Goal: Navigation & Orientation: Find specific page/section

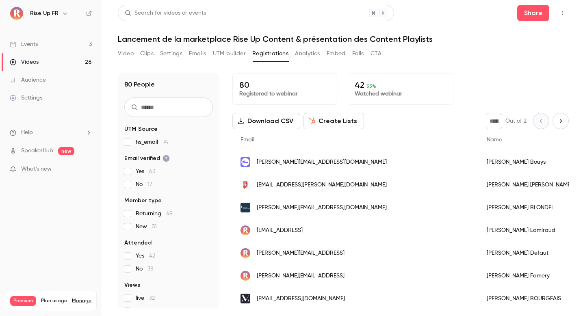
click at [62, 12] on icon "button" at bounding box center [65, 13] width 7 height 7
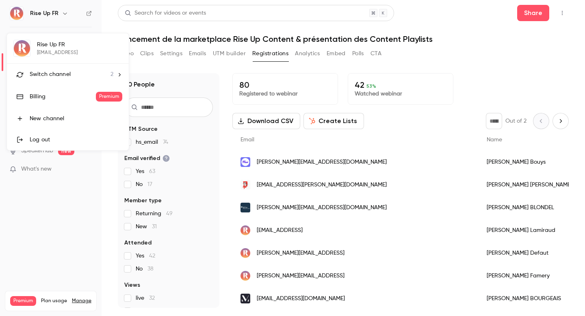
click at [120, 17] on div at bounding box center [292, 158] width 585 height 316
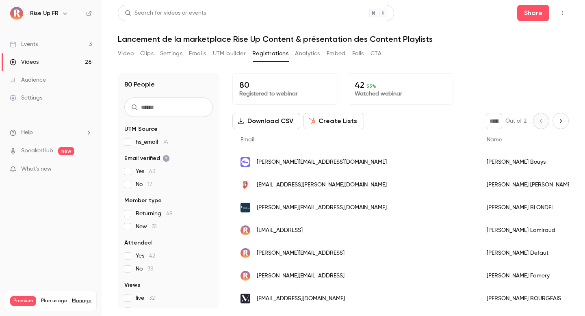
click at [62, 61] on link "Videos 26" at bounding box center [51, 62] width 102 height 18
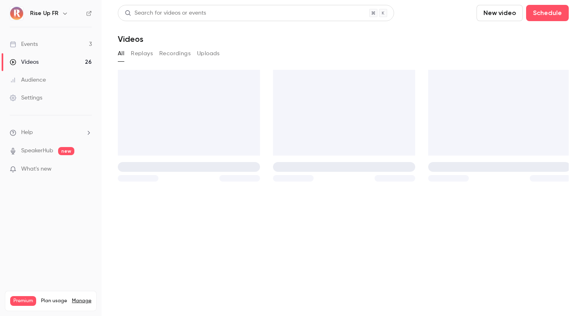
click at [61, 42] on link "Events 3" at bounding box center [51, 44] width 102 height 18
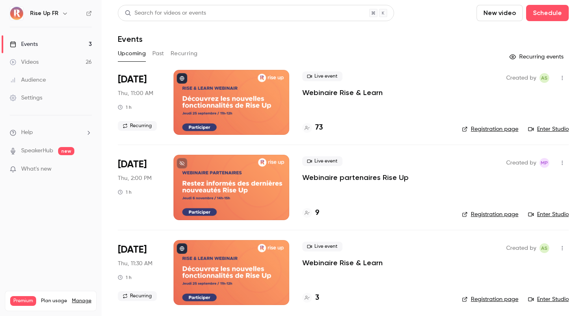
scroll to position [4, 0]
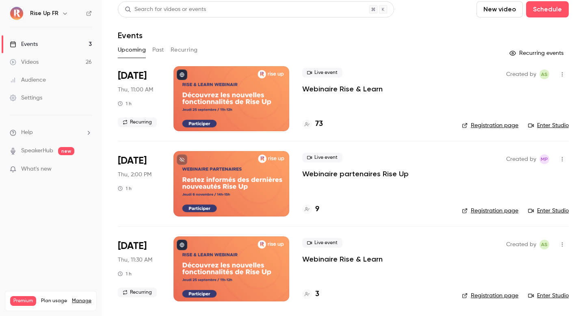
click at [39, 46] on link "Events 3" at bounding box center [51, 44] width 102 height 18
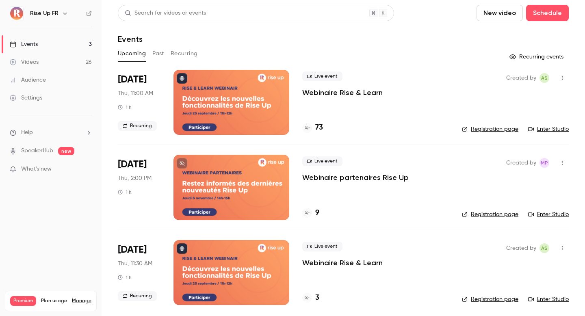
click at [498, 11] on button "New video" at bounding box center [500, 13] width 46 height 16
click at [513, 38] on div "Record" at bounding box center [530, 35] width 62 height 8
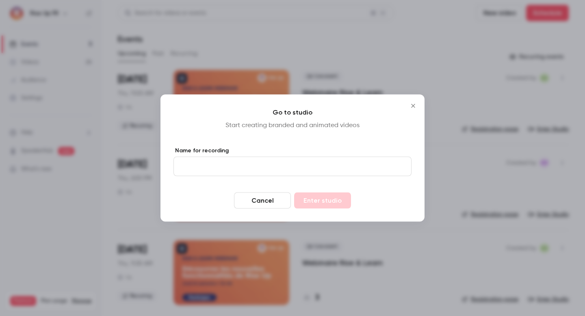
click at [286, 200] on button "Cancel" at bounding box center [262, 201] width 57 height 16
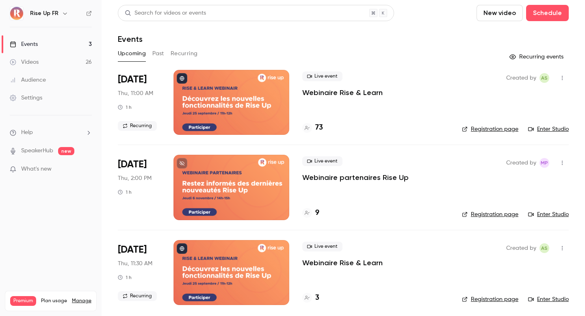
click at [552, 216] on link "Enter Studio" at bounding box center [548, 215] width 41 height 8
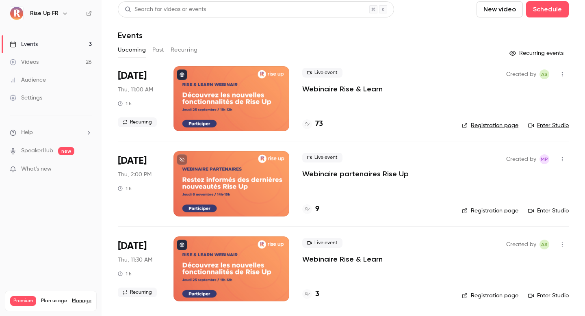
click at [537, 298] on link "Enter Studio" at bounding box center [548, 296] width 41 height 8
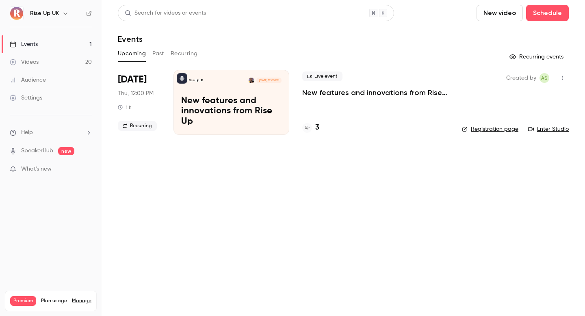
click at [57, 13] on h6 "Rise Up UK" at bounding box center [44, 13] width 29 height 8
click at [69, 13] on button "button" at bounding box center [66, 14] width 10 height 10
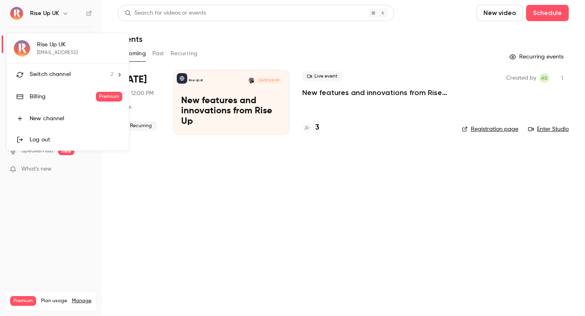
click at [64, 67] on li "Switch channel 2" at bounding box center [68, 75] width 122 height 22
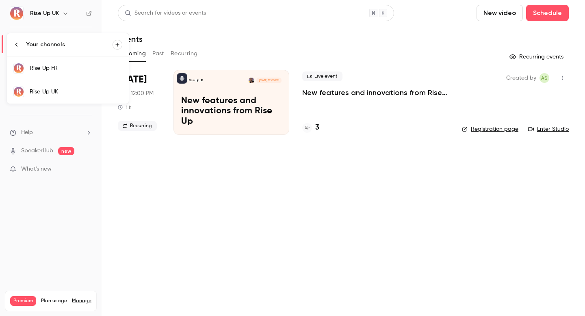
click at [66, 90] on div "Rise Up UK" at bounding box center [76, 92] width 93 height 8
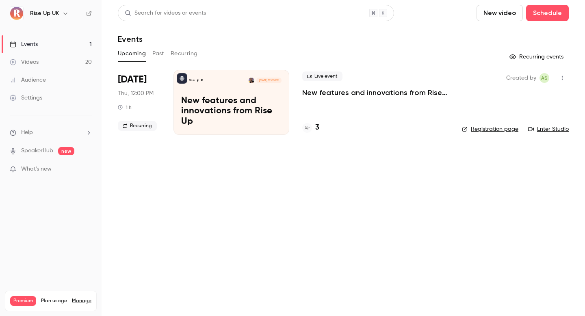
click at [62, 15] on icon "button" at bounding box center [65, 13] width 7 height 7
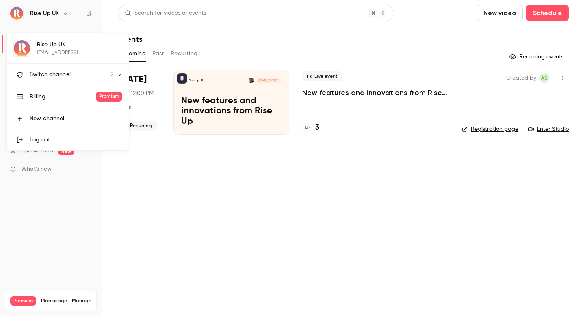
click at [74, 77] on div "Switch channel 2" at bounding box center [72, 74] width 84 height 9
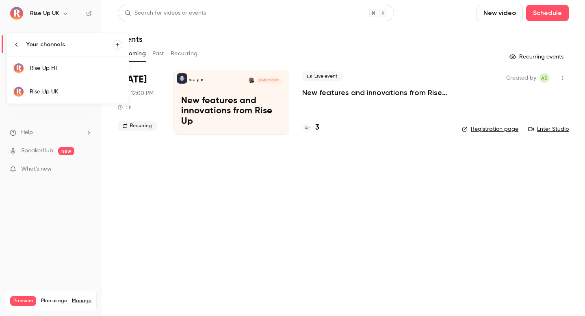
click at [85, 74] on link "Rise Up FR" at bounding box center [68, 68] width 122 height 24
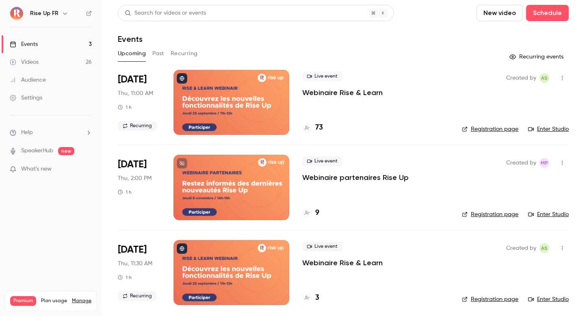
scroll to position [4, 0]
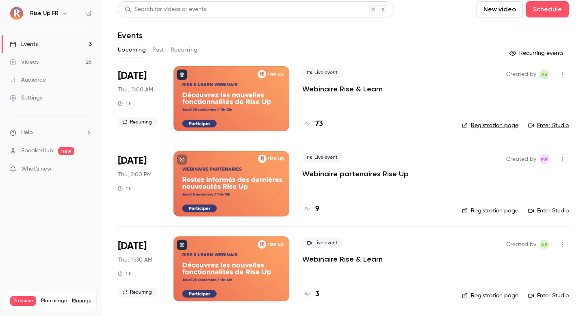
click at [536, 212] on link "Enter Studio" at bounding box center [548, 211] width 41 height 8
